Goal: Information Seeking & Learning: Learn about a topic

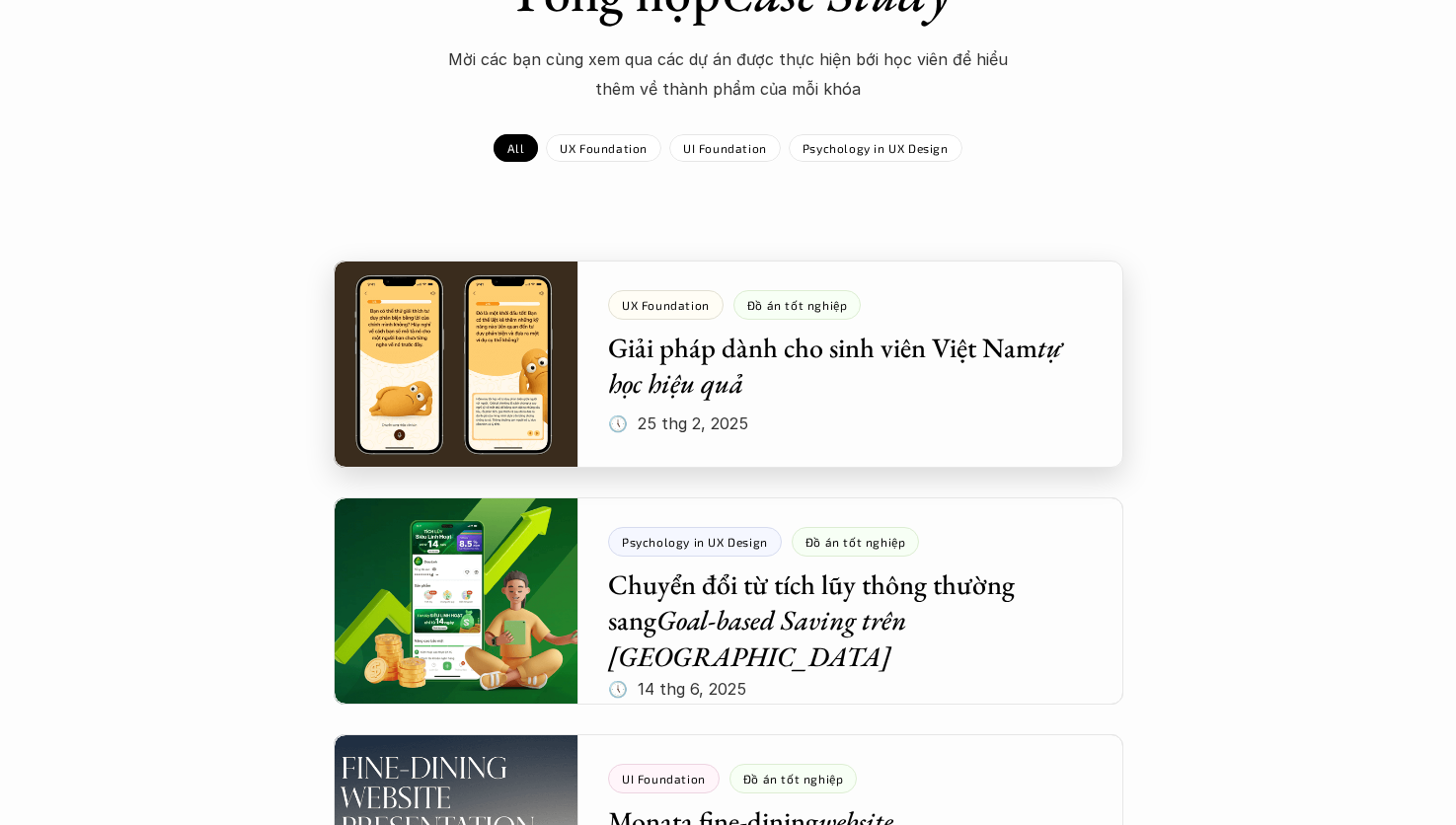
scroll to position [593, 0]
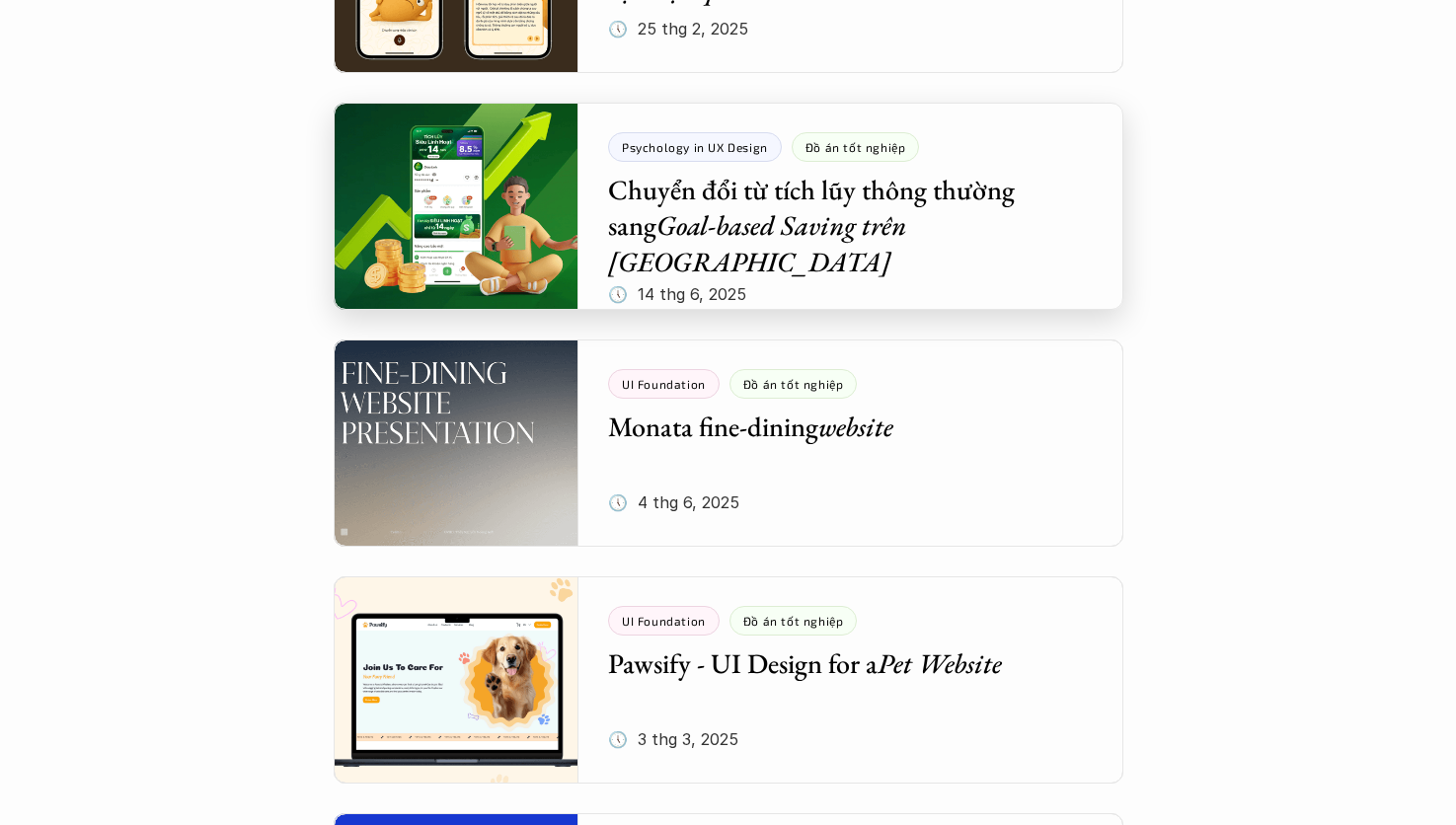
click at [967, 231] on div at bounding box center [728, 206] width 790 height 207
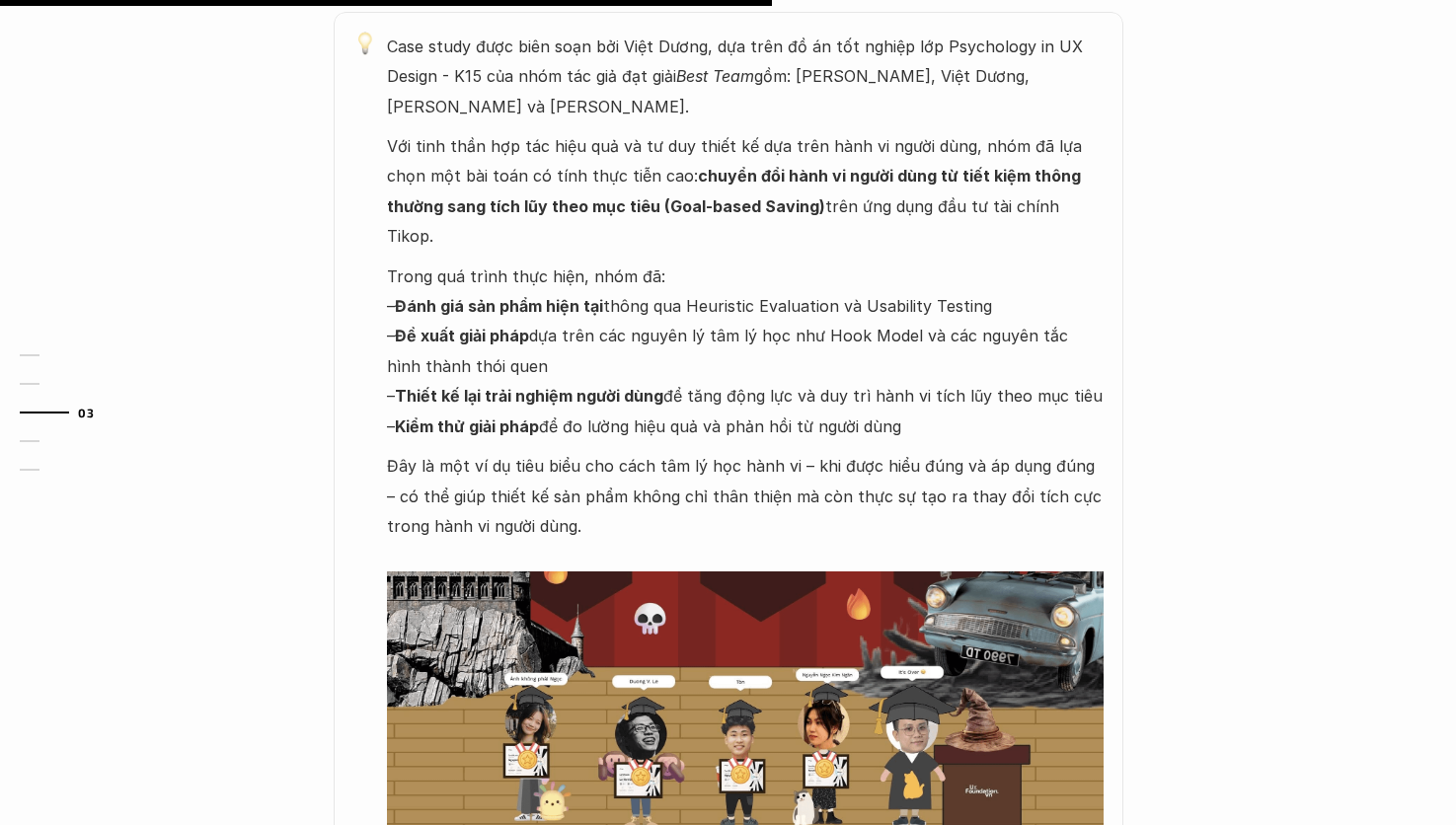
scroll to position [916, 0]
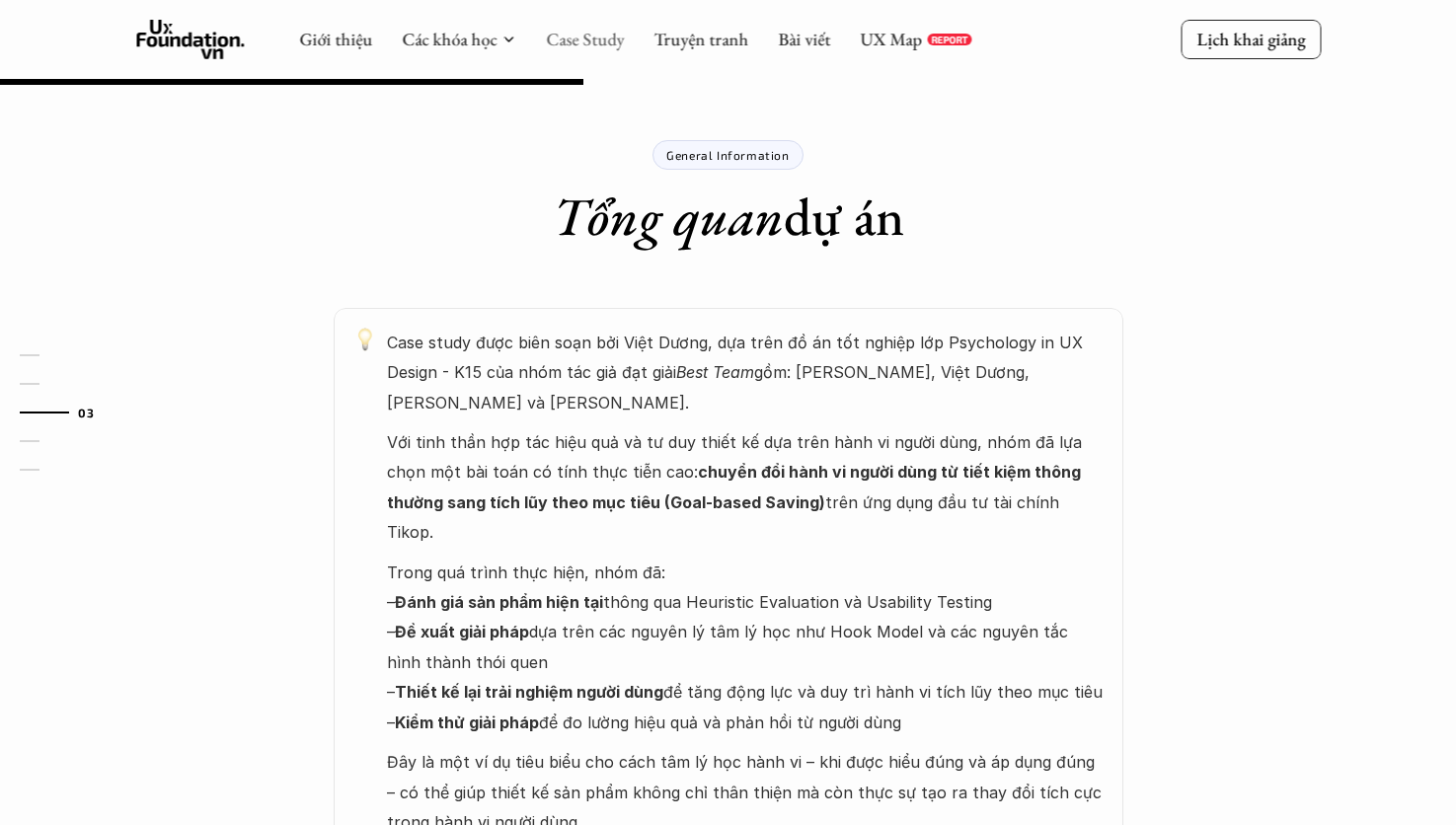
click at [594, 44] on link "Case Study" at bounding box center [585, 39] width 78 height 23
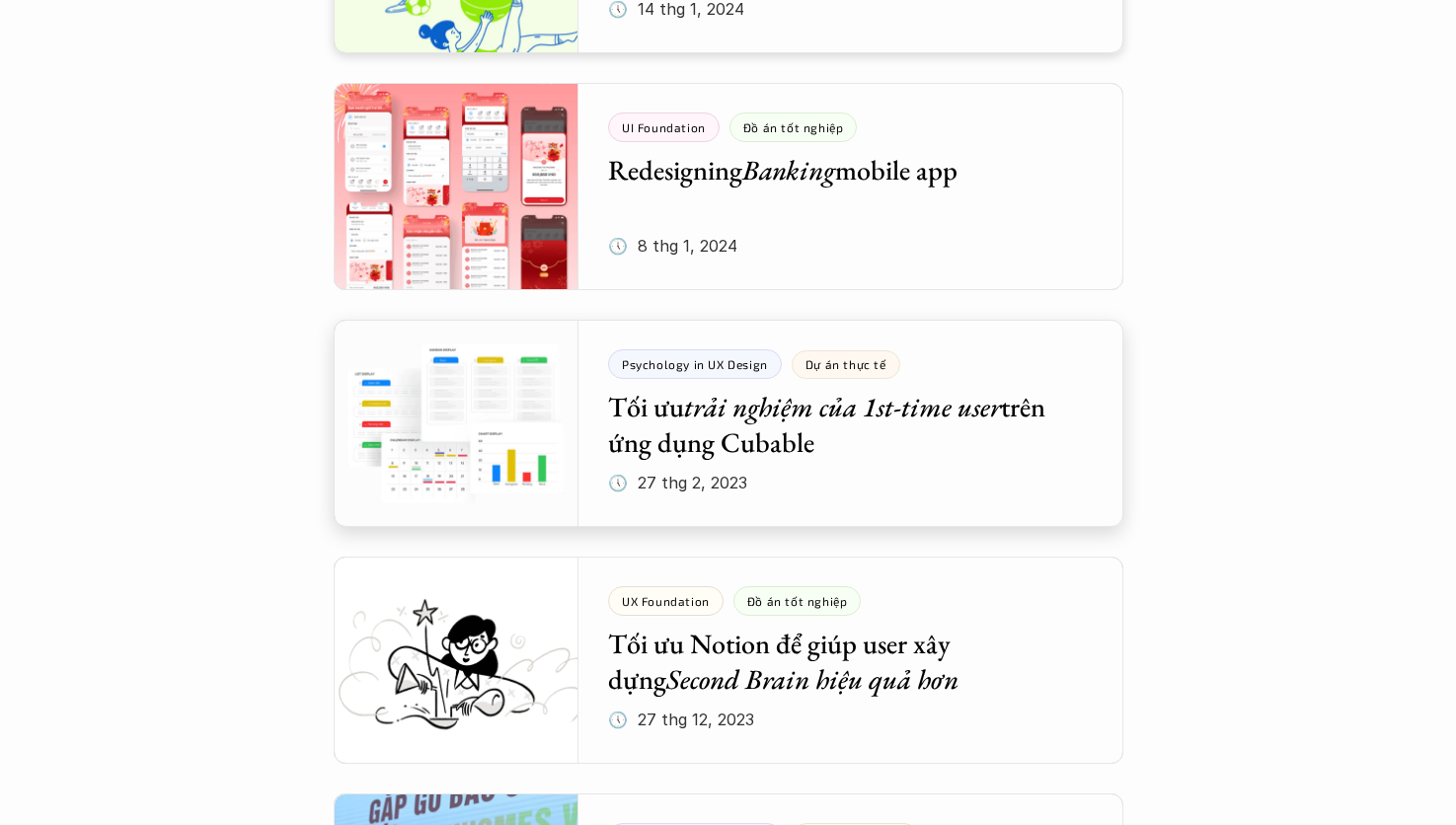
scroll to position [3651, 0]
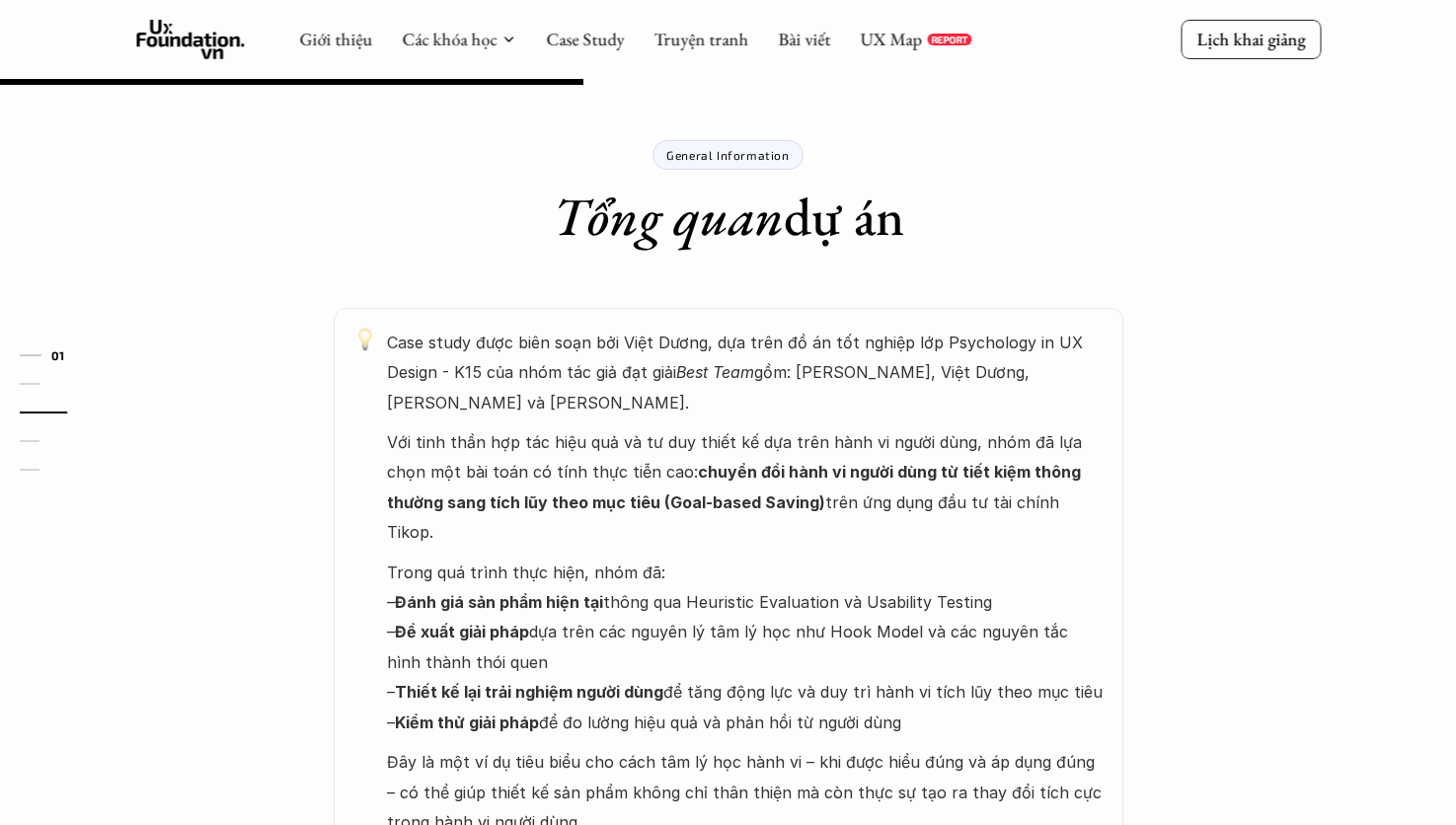
scroll to position [593, 0]
